Goal: Task Accomplishment & Management: Use online tool/utility

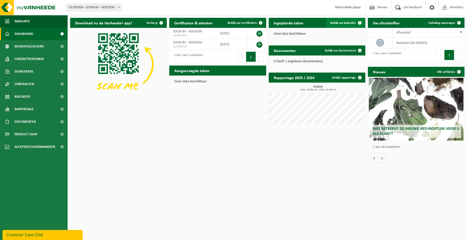
click at [347, 22] on span "Bekijk uw kalender" at bounding box center [343, 22] width 26 height 3
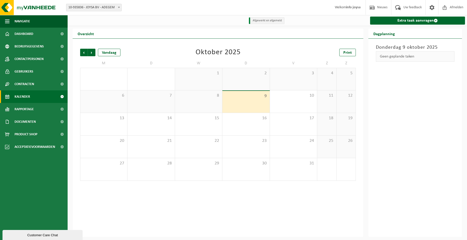
click at [255, 103] on div "9" at bounding box center [245, 102] width 47 height 22
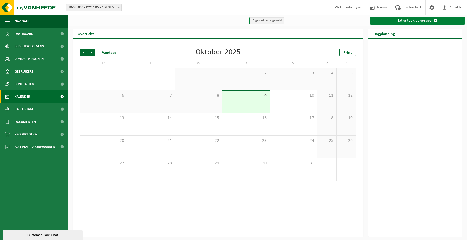
click at [421, 20] on link "Extra taak aanvragen" at bounding box center [417, 21] width 95 height 8
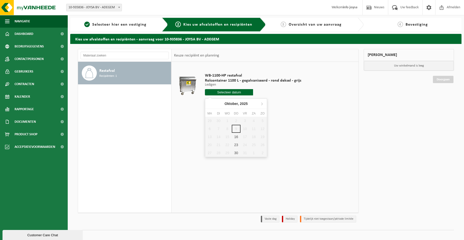
click at [219, 90] on input "text" at bounding box center [229, 92] width 48 height 6
click at [238, 128] on div "29 30 1 2 3 4 5 6 7 8 9 10 11 12 13 14 15 16 17 18 19 20 21 22 23 24 25 26 27 2…" at bounding box center [236, 137] width 62 height 40
